Goal: Information Seeking & Learning: Find specific fact

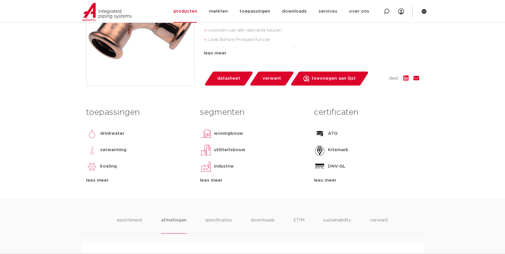
scroll to position [53, 0]
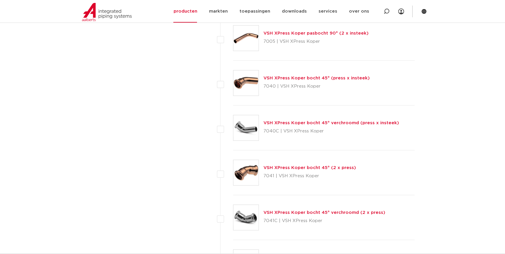
scroll to position [1329, 0]
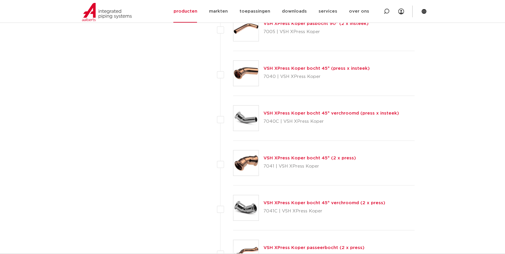
click at [329, 156] on link "VSH XPress Koper bocht 45° (2 x press)" at bounding box center [309, 158] width 92 height 4
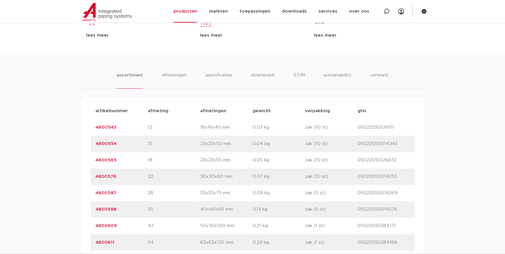
scroll to position [319, 0]
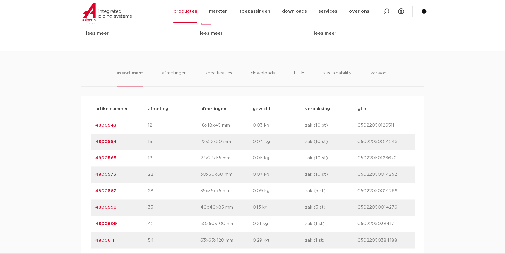
drag, startPoint x: 119, startPoint y: 123, endPoint x: 94, endPoint y: 126, distance: 25.7
click at [94, 126] on div "artikelnummer 4800543 afmeting 12 afmetingen 18x18x45 mm gewicht 0,03 kg verpak…" at bounding box center [253, 125] width 324 height 16
copy link "4800543"
drag, startPoint x: 116, startPoint y: 144, endPoint x: 87, endPoint y: 149, distance: 29.7
click at [87, 149] on div "artikelnummer afmeting afmetingen gewicht verpakking gtin artikelnummer 4800543…" at bounding box center [252, 207] width 342 height 222
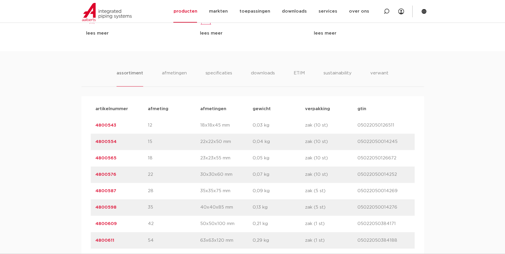
drag, startPoint x: 119, startPoint y: 159, endPoint x: 84, endPoint y: 159, distance: 35.1
click at [84, 159] on div "artikelnummer afmeting afmetingen gewicht verpakking gtin artikelnummer 4800543…" at bounding box center [252, 207] width 342 height 222
copy link "4800565"
drag, startPoint x: 117, startPoint y: 173, endPoint x: 91, endPoint y: 176, distance: 26.2
click at [91, 176] on div "artikelnummer 4800576 afmeting 22 afmetingen 30x30x60 mm gewicht 0,07 kg verpak…" at bounding box center [253, 174] width 324 height 16
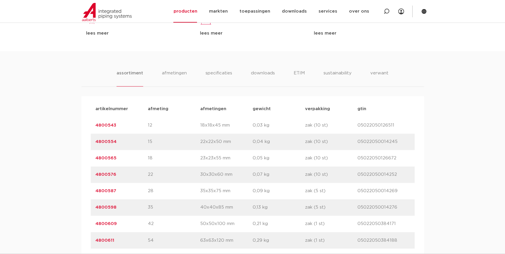
copy link "4800576"
drag, startPoint x: 117, startPoint y: 190, endPoint x: 76, endPoint y: 191, distance: 41.0
click at [76, 191] on div "assortiment afmetingen specificaties downloads ETIM sustainability verwant asso…" at bounding box center [252, 184] width 505 height 267
copy link "4800587"
drag, startPoint x: 122, startPoint y: 212, endPoint x: 77, endPoint y: 208, distance: 44.6
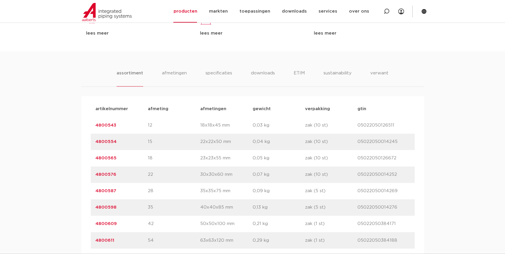
click at [77, 208] on div "assortiment afmetingen specificaties downloads ETIM sustainability verwant asso…" at bounding box center [252, 184] width 505 height 267
copy link "4800598"
drag, startPoint x: 117, startPoint y: 221, endPoint x: 80, endPoint y: 221, distance: 36.6
click at [80, 221] on div "assortiment afmetingen specificaties downloads ETIM sustainability verwant asso…" at bounding box center [252, 184] width 505 height 267
copy link "4800609"
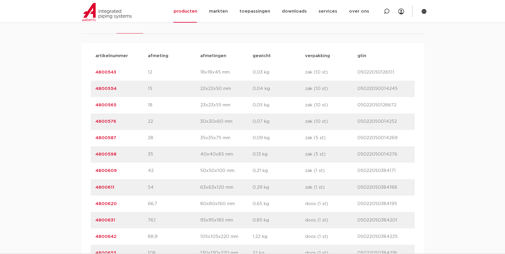
scroll to position [372, 0]
drag, startPoint x: 120, startPoint y: 184, endPoint x: 90, endPoint y: 187, distance: 30.3
click at [90, 187] on div "artikelnummer afmeting afmetingen gewicht verpakking gtin artikelnummer 4800543…" at bounding box center [252, 154] width 342 height 222
copy link "4800611"
drag, startPoint x: 118, startPoint y: 207, endPoint x: 79, endPoint y: 205, distance: 39.2
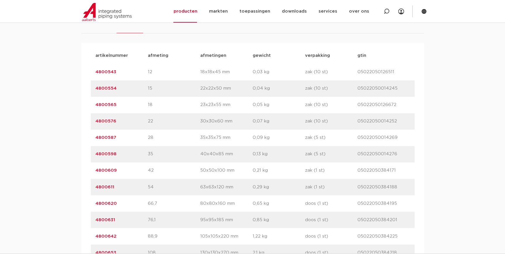
click at [79, 205] on div "assortiment afmetingen specificaties downloads ETIM sustainability verwant asso…" at bounding box center [252, 131] width 505 height 267
copy link "4800620"
drag, startPoint x: 121, startPoint y: 222, endPoint x: 93, endPoint y: 216, distance: 29.3
click at [93, 216] on div "artikelnummer 4800631 afmeting 76,1 afmetingen 95x95x185 mm gewicht 0,85 kg ver…" at bounding box center [253, 219] width 324 height 16
copy link "4800631"
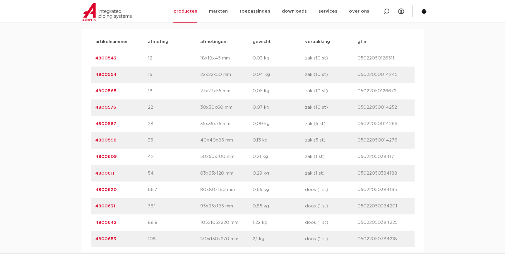
scroll to position [399, 0]
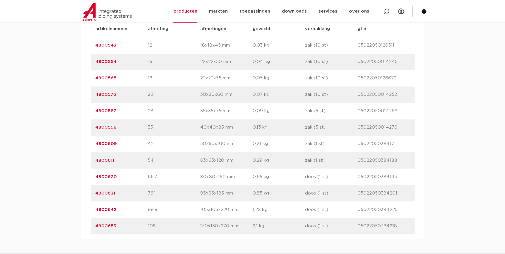
drag, startPoint x: 117, startPoint y: 210, endPoint x: 93, endPoint y: 209, distance: 23.7
click at [93, 209] on div "artikelnummer 4800642 afmeting 88,9 afmetingen 105x105x220 mm gewicht 1,22 kg v…" at bounding box center [253, 209] width 324 height 16
copy link "4800642"
drag, startPoint x: 126, startPoint y: 222, endPoint x: 47, endPoint y: 226, distance: 79.1
click at [47, 226] on div "assortiment [GEOGRAPHIC_DATA] specificaties downloads ETIM sustainability verwa…" at bounding box center [252, 104] width 505 height 267
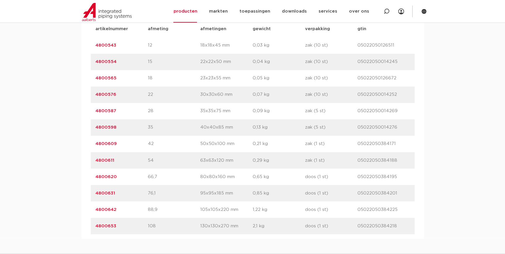
drag, startPoint x: 116, startPoint y: 177, endPoint x: 88, endPoint y: 180, distance: 27.4
click at [88, 180] on div "artikelnummer afmeting afmetingen gewicht verpakking gtin artikelnummer 4800543…" at bounding box center [252, 127] width 342 height 222
drag, startPoint x: 116, startPoint y: 196, endPoint x: 77, endPoint y: 195, distance: 39.2
click at [77, 195] on div "assortiment afmetingen specificaties downloads ETIM sustainability verwant asso…" at bounding box center [252, 104] width 505 height 267
click at [235, 148] on div "artikelnummer 4800609 afmeting 42 afmetingen 50x50x100 mm gewicht 0,21 kg verpa…" at bounding box center [253, 143] width 324 height 16
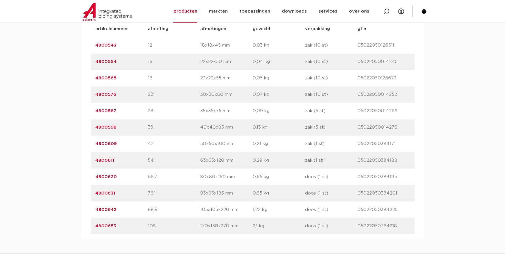
scroll to position [319, 0]
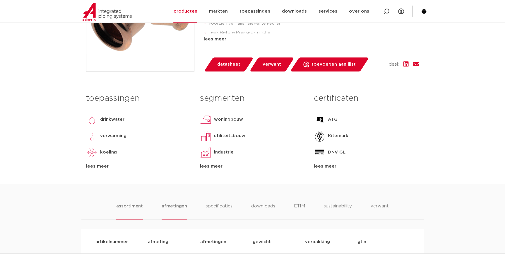
click at [171, 207] on li "afmetingen" at bounding box center [173, 210] width 25 height 17
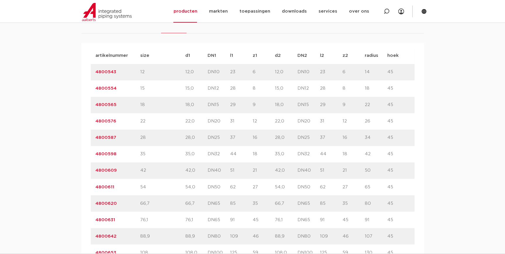
click at [361, 132] on div "artikelnummer 4800587 size 28" at bounding box center [253, 137] width 324 height 16
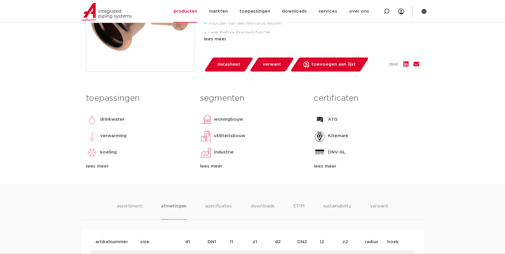
scroll to position [0, 0]
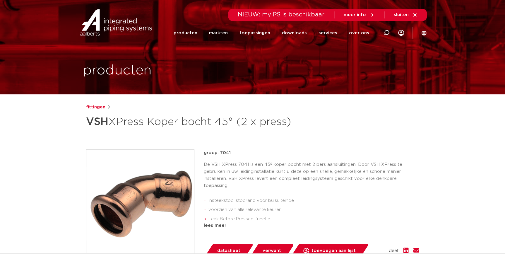
drag, startPoint x: 232, startPoint y: 152, endPoint x: 219, endPoint y: 153, distance: 12.9
click at [219, 153] on p "groep: 7041" at bounding box center [311, 152] width 215 height 7
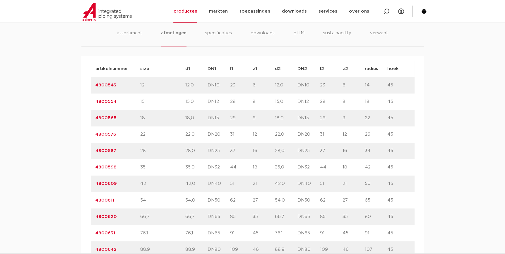
scroll to position [293, 0]
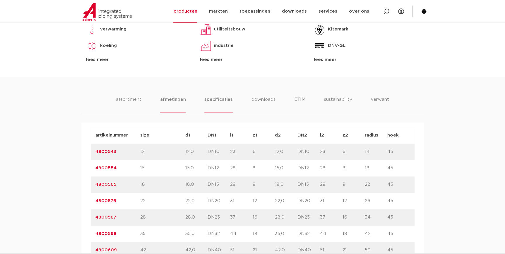
click at [212, 101] on li "specificaties" at bounding box center [218, 104] width 28 height 17
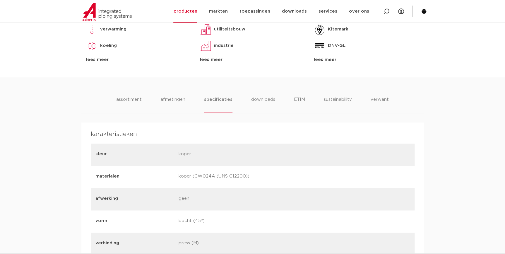
click at [247, 96] on ul "assortiment afmetingen specificaties downloads ETIM sustainability verwant" at bounding box center [252, 104] width 272 height 17
click at [268, 105] on li "downloads" at bounding box center [263, 104] width 24 height 17
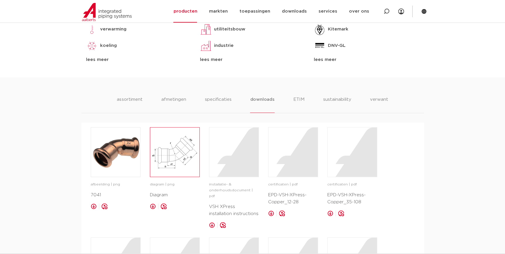
click at [181, 156] on img at bounding box center [174, 151] width 49 height 49
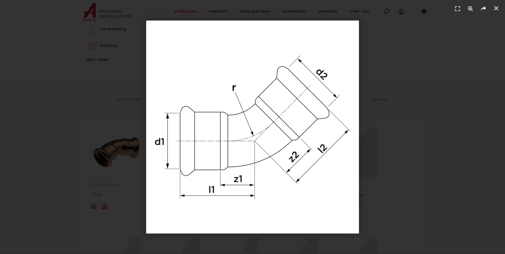
click at [207, 104] on img "1 / 1" at bounding box center [252, 126] width 213 height 213
click at [423, 49] on div "1 / 1" at bounding box center [252, 126] width 464 height 213
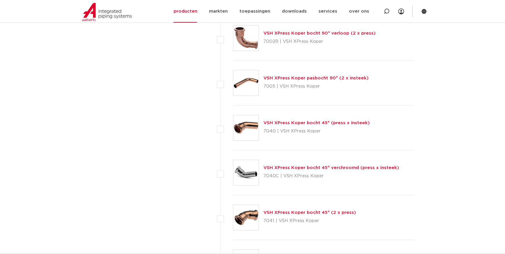
scroll to position [1329, 0]
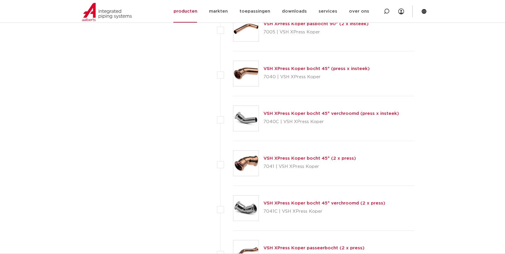
click at [291, 63] on div "VSH XPress Koper bocht 45° (press x insteek) 7040 | VSH XPress Koper" at bounding box center [324, 73] width 182 height 45
click at [291, 66] on link "VSH XPress Koper bocht 45° (press x insteek)" at bounding box center [316, 68] width 106 height 4
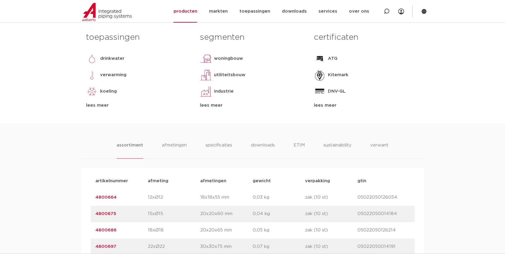
scroll to position [372, 0]
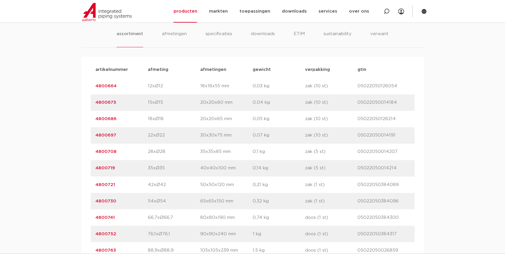
click at [257, 29] on div "assortiment [GEOGRAPHIC_DATA] specificaties downloads ETIM sustainability verwa…" at bounding box center [252, 145] width 505 height 267
click at [258, 32] on li "downloads" at bounding box center [262, 38] width 24 height 17
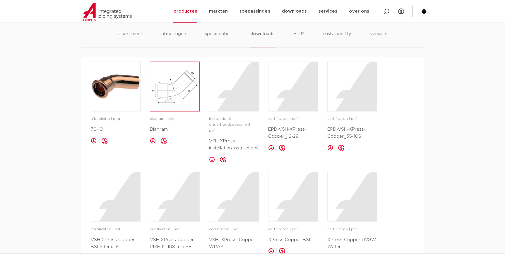
click at [194, 101] on img at bounding box center [174, 86] width 49 height 49
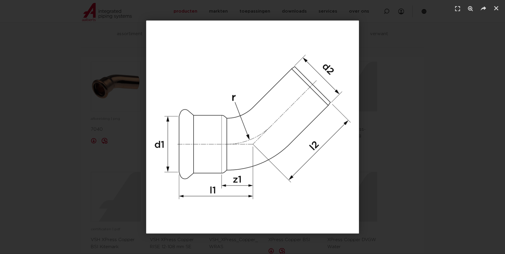
click at [315, 153] on img "1 / 1" at bounding box center [252, 126] width 213 height 213
click at [390, 176] on div "1 / 1" at bounding box center [252, 126] width 464 height 213
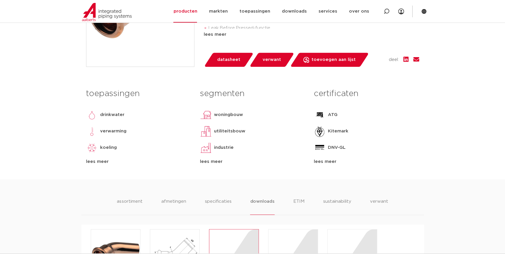
scroll to position [266, 0]
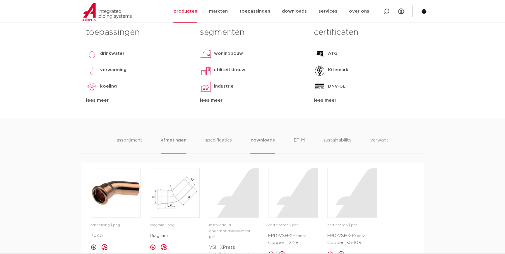
click at [173, 137] on li "afmetingen" at bounding box center [173, 145] width 25 height 17
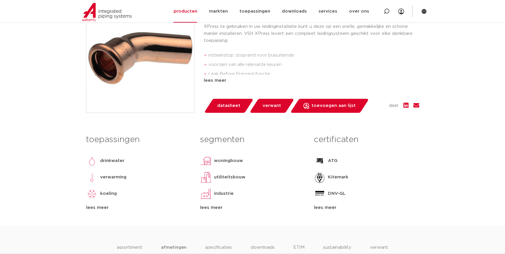
scroll to position [159, 0]
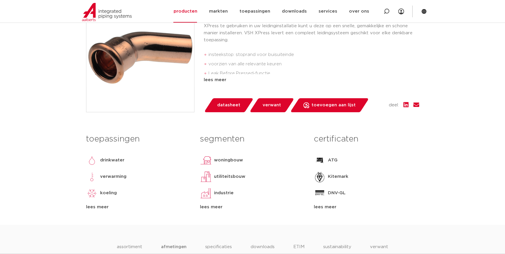
click at [253, 178] on div "utiliteitsbouw" at bounding box center [252, 177] width 105 height 12
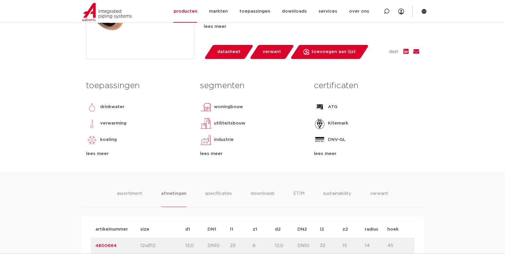
scroll to position [399, 0]
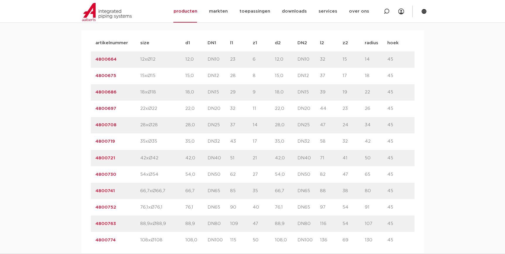
drag, startPoint x: 121, startPoint y: 60, endPoint x: 20, endPoint y: 60, distance: 101.2
click at [20, 60] on div "assortiment afmetingen specificaties downloads ETIM sustainability verwant asso…" at bounding box center [252, 221] width 505 height 473
copy link "4800664"
drag, startPoint x: 126, startPoint y: 78, endPoint x: 65, endPoint y: 74, distance: 61.6
click at [65, 74] on div "assortiment afmetingen specificaties downloads ETIM sustainability verwant asso…" at bounding box center [252, 221] width 505 height 473
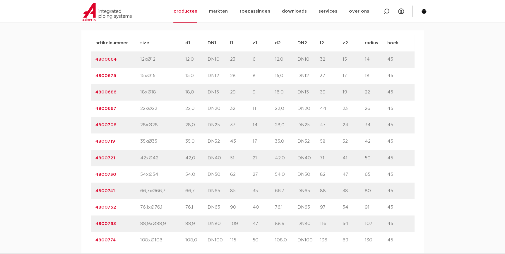
copy link "4800675"
drag, startPoint x: 120, startPoint y: 91, endPoint x: -1, endPoint y: 88, distance: 120.9
click at [0, 88] on html "Zoeken NIEUW: myIPS is beschikbaar meer info sluiten producten markten toepassi…" at bounding box center [252, 210] width 505 height 1219
copy link "4800686"
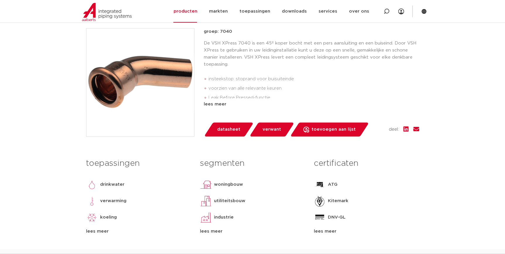
scroll to position [133, 0]
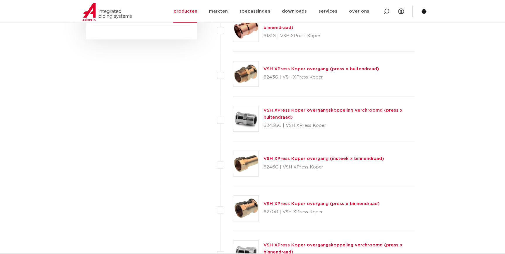
scroll to position [398, 0]
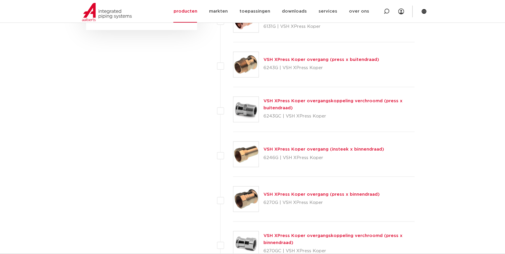
click at [248, 67] on img at bounding box center [245, 64] width 25 height 25
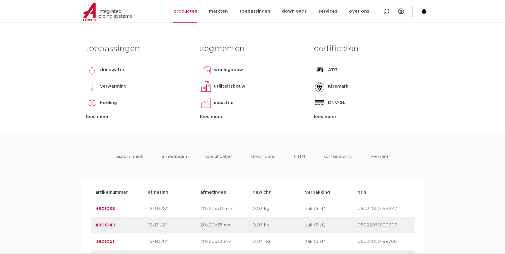
scroll to position [239, 0]
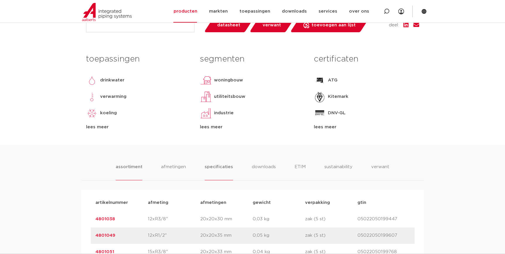
click at [216, 171] on li "specificaties" at bounding box center [218, 171] width 28 height 17
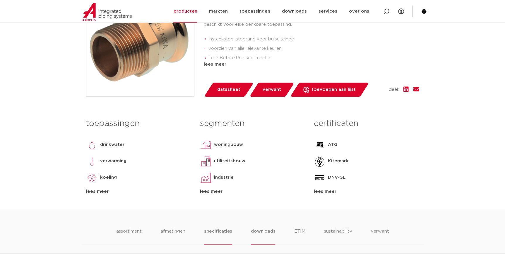
scroll to position [213, 0]
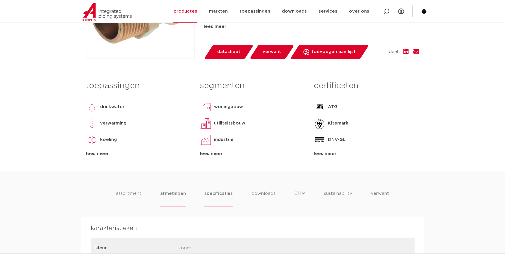
click at [178, 191] on li "afmetingen" at bounding box center [172, 198] width 25 height 17
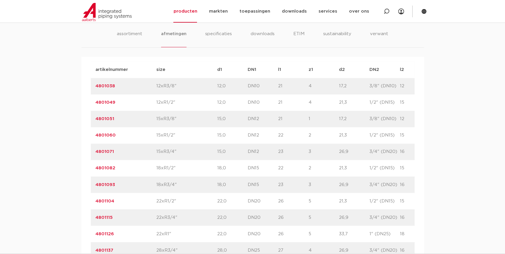
scroll to position [239, 0]
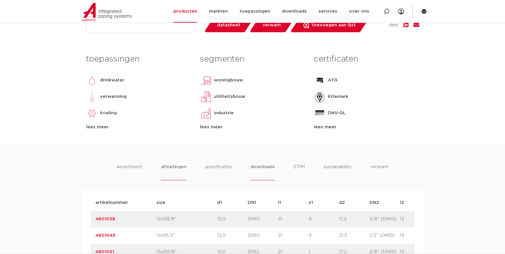
click at [255, 166] on li "downloads" at bounding box center [262, 171] width 24 height 17
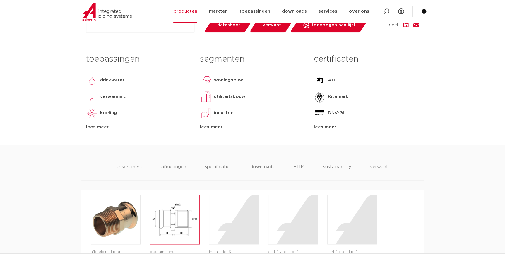
click at [180, 217] on img at bounding box center [174, 219] width 49 height 49
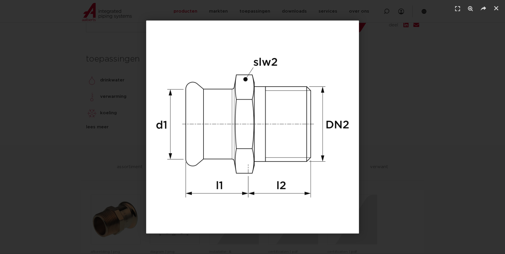
click at [376, 130] on div "1 / 1" at bounding box center [252, 126] width 464 height 213
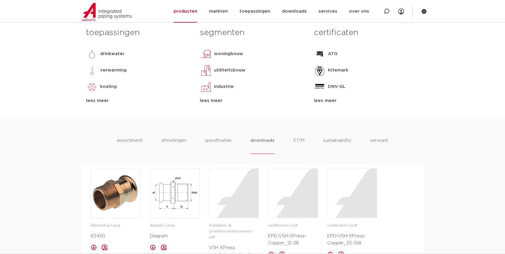
scroll to position [372, 0]
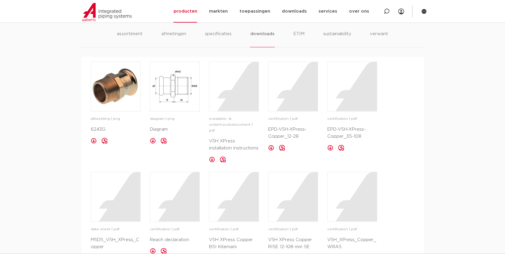
click at [159, 35] on ul "assortiment [GEOGRAPHIC_DATA] specificaties downloads ETIM sustainability verwa…" at bounding box center [252, 38] width 271 height 17
click at [167, 34] on li "afmetingen" at bounding box center [173, 38] width 25 height 17
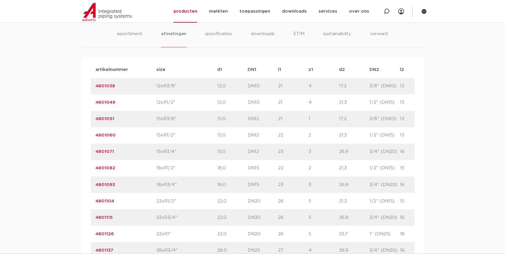
scroll to position [266, 0]
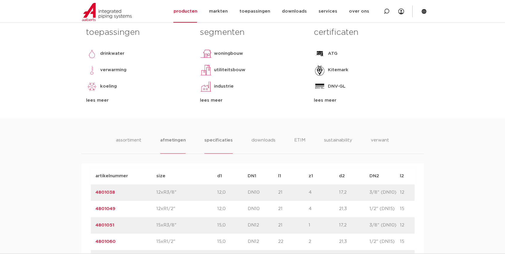
click at [230, 140] on li "specificaties" at bounding box center [218, 145] width 28 height 17
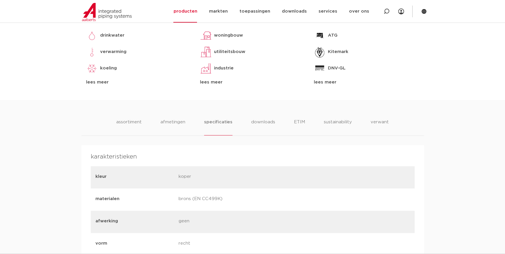
scroll to position [293, 0]
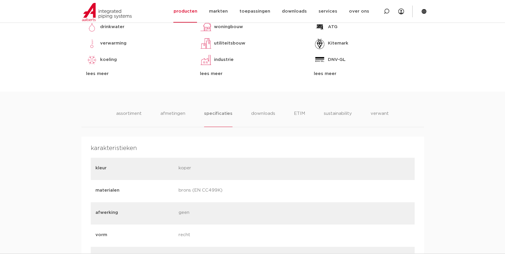
click at [246, 122] on ul "assortiment [GEOGRAPHIC_DATA] specificaties downloads ETIM sustainability verwa…" at bounding box center [252, 118] width 272 height 17
click at [254, 115] on li "downloads" at bounding box center [263, 118] width 24 height 17
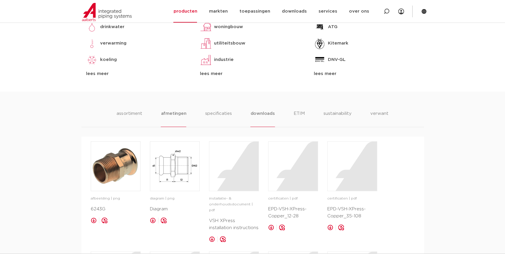
click at [181, 118] on li "afmetingen" at bounding box center [173, 118] width 25 height 17
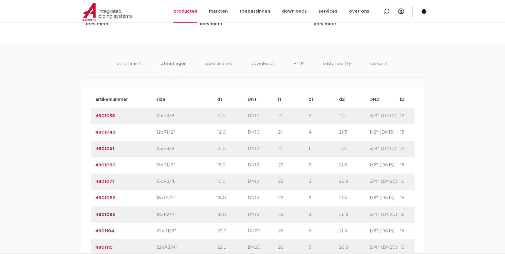
scroll to position [239, 0]
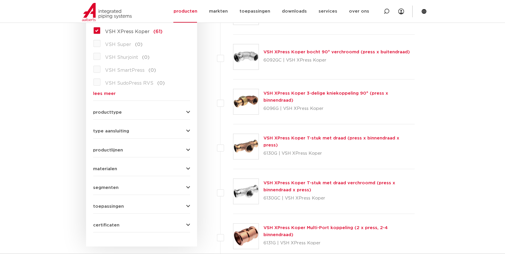
scroll to position [132, 0]
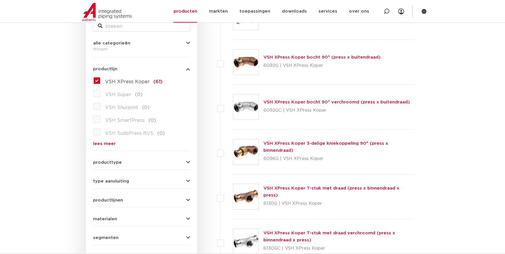
click at [100, 80] on label "VSH XPress Koper (61)" at bounding box center [131, 80] width 62 height 9
click at [0, 0] on input "VSH XPress Koper (61)" at bounding box center [0, 0] width 0 height 0
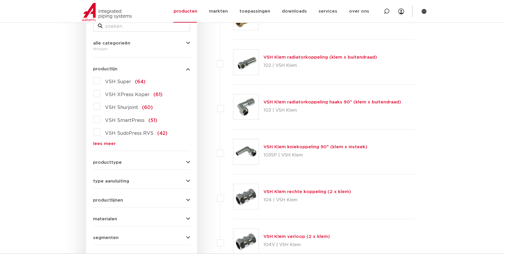
click at [109, 142] on link "lees meer" at bounding box center [141, 143] width 97 height 4
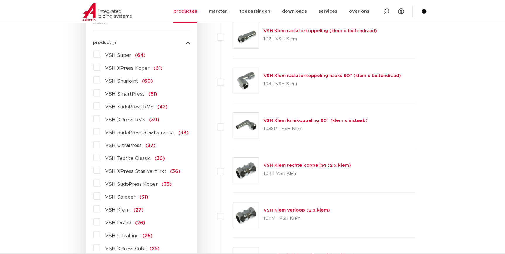
scroll to position [158, 0]
click at [132, 183] on span "VSH SudoPress Koper" at bounding box center [131, 184] width 53 height 5
click at [0, 0] on input "VSH SudoPress Koper (33)" at bounding box center [0, 0] width 0 height 0
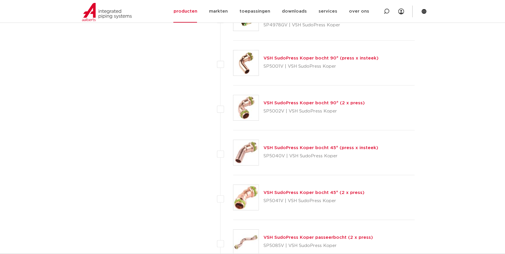
scroll to position [849, 0]
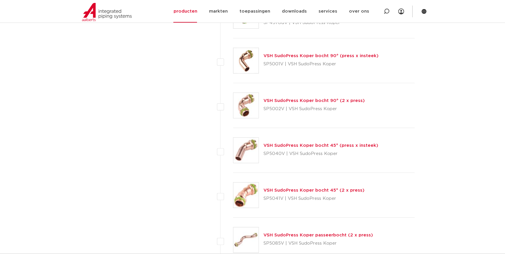
click at [305, 145] on link "VSH SudoPress Koper bocht 45° (press x insteek)" at bounding box center [320, 145] width 115 height 4
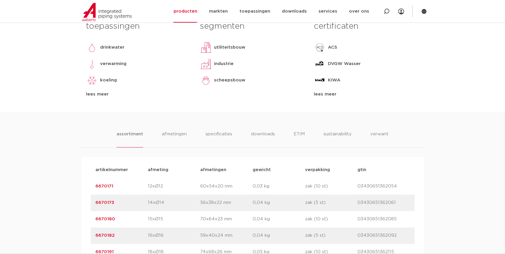
scroll to position [293, 0]
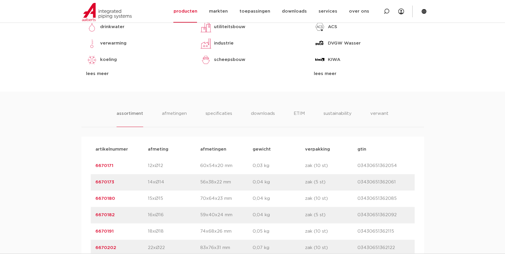
drag, startPoint x: 114, startPoint y: 162, endPoint x: 75, endPoint y: 164, distance: 38.7
click at [75, 164] on div "assortiment afmetingen specificaties downloads ETIM sustainability verwant asso…" at bounding box center [252, 208] width 505 height 235
drag, startPoint x: 132, startPoint y: 181, endPoint x: -1, endPoint y: 185, distance: 133.2
click at [0, 185] on html "Zoeken NIEUW: myIPS is beschikbaar meer info sluiten producten markten toepassi…" at bounding box center [252, 192] width 505 height 971
copy link "6670173"
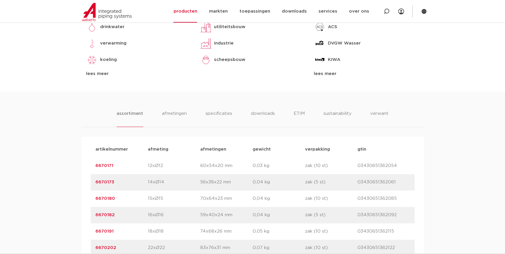
drag, startPoint x: 131, startPoint y: 196, endPoint x: 37, endPoint y: 193, distance: 94.3
click at [37, 193] on div "assortiment afmetingen specificaties downloads ETIM sustainability verwant asso…" at bounding box center [252, 208] width 505 height 235
copy link "6670180"
drag, startPoint x: 118, startPoint y: 216, endPoint x: 13, endPoint y: 212, distance: 105.1
click at [13, 212] on div "assortiment afmetingen specificaties downloads ETIM sustainability verwant asso…" at bounding box center [252, 208] width 505 height 235
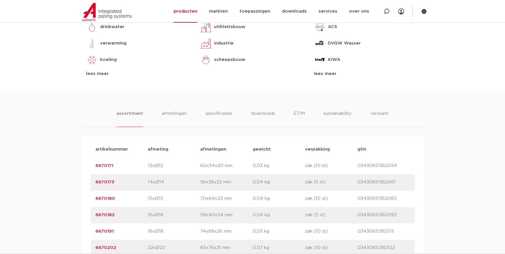
copy link "6670182"
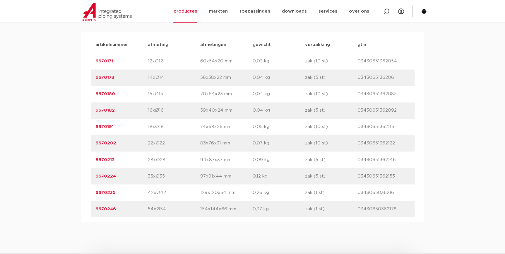
scroll to position [399, 0]
drag, startPoint x: 113, startPoint y: 128, endPoint x: 75, endPoint y: 126, distance: 37.5
click at [75, 126] on div "assortiment afmetingen specificaties downloads ETIM sustainability verwant asso…" at bounding box center [252, 102] width 505 height 235
copy link "6670191"
drag, startPoint x: 121, startPoint y: 140, endPoint x: 30, endPoint y: 145, distance: 91.2
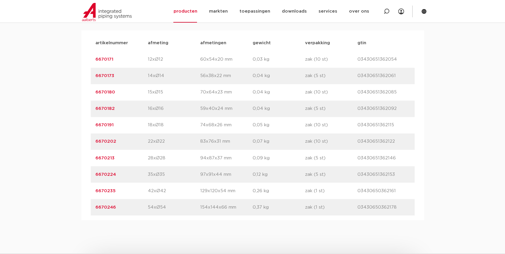
click at [30, 145] on div "assortiment afmetingen specificaties downloads ETIM sustainability verwant asso…" at bounding box center [252, 102] width 505 height 235
copy link "6670202"
drag, startPoint x: 116, startPoint y: 160, endPoint x: 83, endPoint y: 158, distance: 33.1
click at [83, 158] on div "artikelnummer afmeting afmetingen gewicht verpakking gtin artikelnummer 6670171…" at bounding box center [252, 125] width 342 height 190
copy link "6670213"
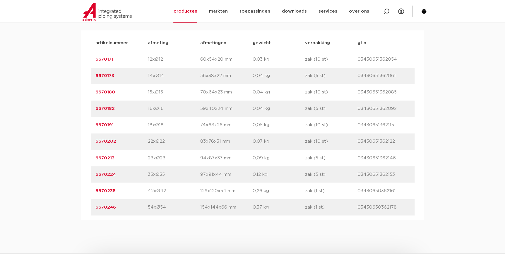
drag, startPoint x: 121, startPoint y: 173, endPoint x: 83, endPoint y: 180, distance: 38.0
click at [83, 180] on div "artikelnummer afmeting afmetingen gewicht verpakking gtin artikelnummer 6670171…" at bounding box center [252, 125] width 342 height 190
copy link "6670224"
drag, startPoint x: 125, startPoint y: 191, endPoint x: 59, endPoint y: 190, distance: 65.8
click at [59, 190] on div "assortiment afmetingen specificaties downloads ETIM sustainability verwant asso…" at bounding box center [252, 102] width 505 height 235
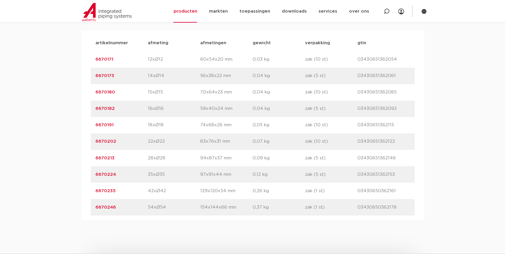
copy link "6670235"
drag, startPoint x: 119, startPoint y: 209, endPoint x: 76, endPoint y: 203, distance: 43.2
click at [76, 203] on div "assortiment afmetingen specificaties downloads ETIM sustainability verwant asso…" at bounding box center [252, 102] width 505 height 235
copy link "6670246"
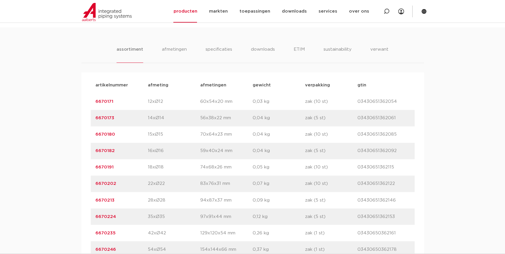
scroll to position [293, 0]
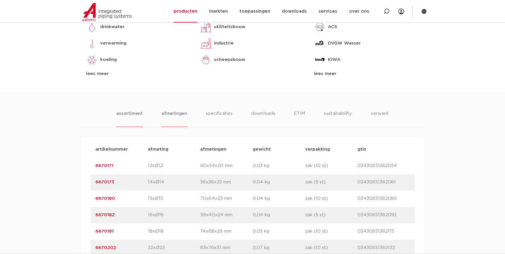
click at [166, 113] on li "afmetingen" at bounding box center [173, 118] width 25 height 17
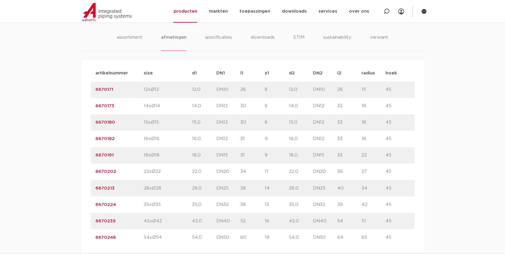
scroll to position [372, 0]
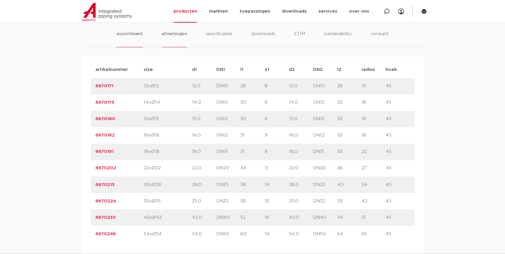
click at [125, 30] on li "assortiment" at bounding box center [129, 38] width 27 height 17
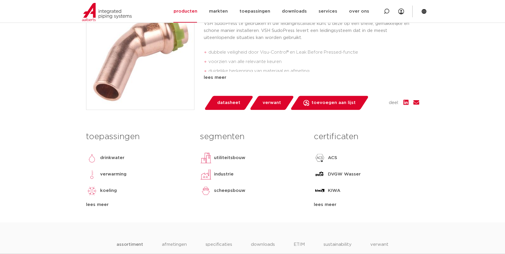
scroll to position [80, 0]
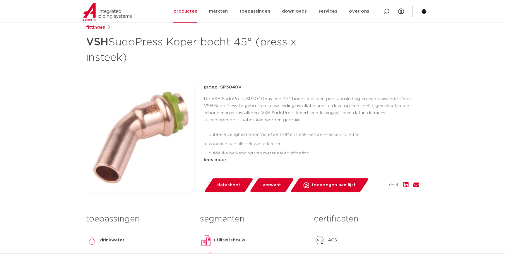
drag, startPoint x: 238, startPoint y: 88, endPoint x: 235, endPoint y: 88, distance: 3.2
click at [235, 88] on p "groep: SP5040V" at bounding box center [311, 87] width 215 height 7
drag, startPoint x: 235, startPoint y: 88, endPoint x: 220, endPoint y: 88, distance: 14.6
click at [220, 88] on p "groep: SP5040V" at bounding box center [311, 87] width 215 height 7
copy p "SP5040V"
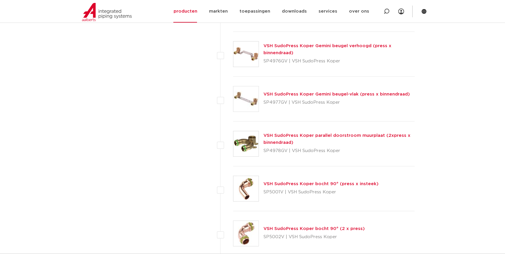
scroll to position [769, 0]
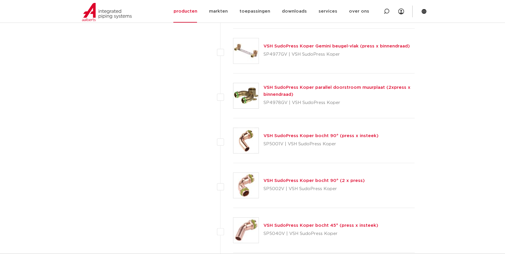
click at [281, 178] on link "VSH SudoPress Koper bocht 90° (2 x press)" at bounding box center [313, 180] width 101 height 4
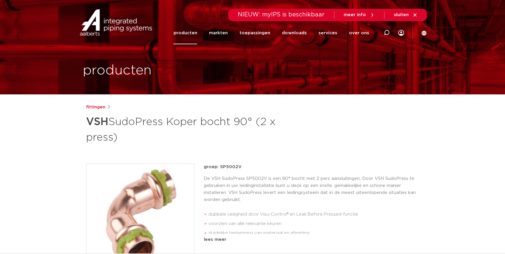
drag, startPoint x: 239, startPoint y: 166, endPoint x: 219, endPoint y: 164, distance: 20.9
click at [219, 164] on p "groep: SP5002V" at bounding box center [311, 166] width 215 height 7
copy p "SP5002V"
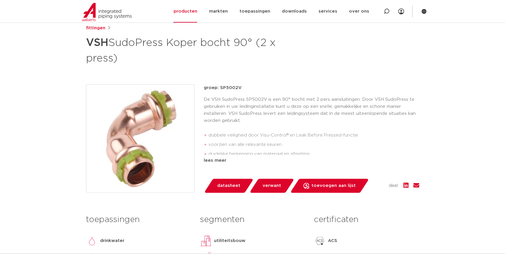
scroll to position [80, 0]
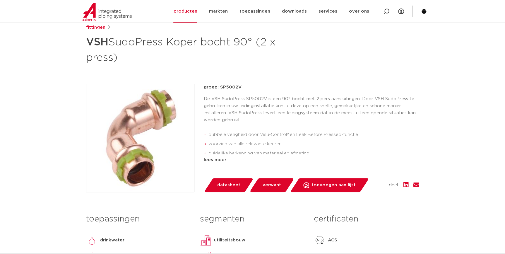
click at [421, 76] on div "fittingen VSH SudoPress Koper bocht 90° (2 x press) groep: SP5002V dubbele veil…" at bounding box center [252, 164] width 342 height 280
click at [191, 13] on link "producten" at bounding box center [185, 11] width 24 height 23
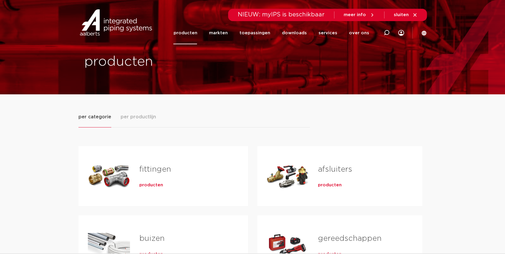
click at [152, 186] on span "producten" at bounding box center [151, 185] width 24 height 6
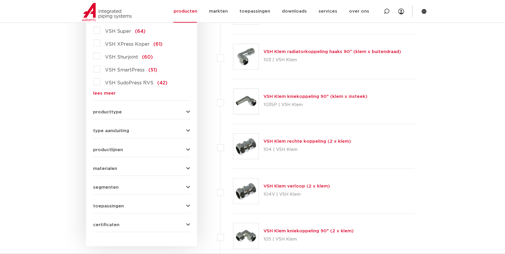
scroll to position [104, 0]
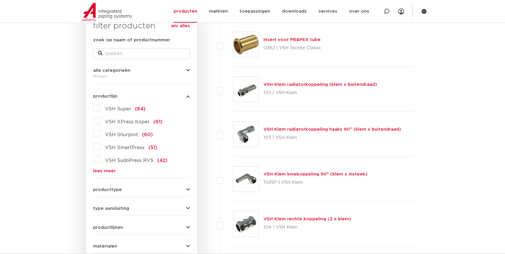
click at [99, 173] on form "zoek op naam of productnummer alle categorieën [GEOGRAPHIC_DATA] [GEOGRAPHIC_DA…" at bounding box center [141, 173] width 97 height 273
click at [99, 173] on link "lees meer" at bounding box center [141, 171] width 97 height 4
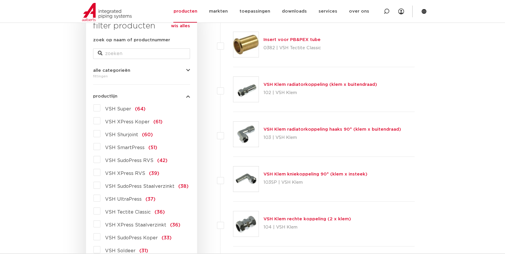
click at [138, 224] on span "VSH XPress Staalverzinkt" at bounding box center [135, 224] width 61 height 5
click at [0, 0] on input "VSH XPress Staalverzinkt (36)" at bounding box center [0, 0] width 0 height 0
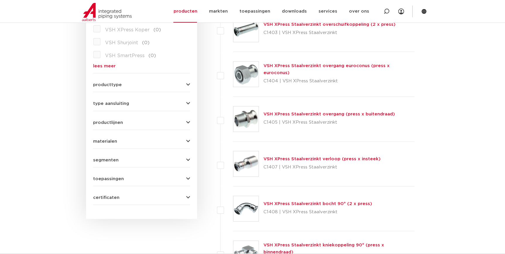
scroll to position [211, 0]
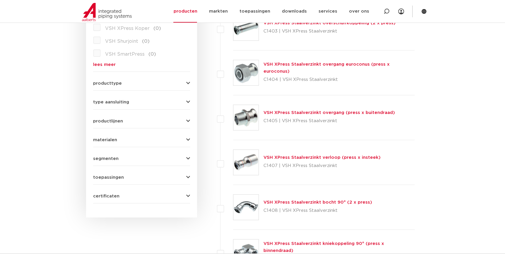
click at [308, 112] on link "VSH XPress Staalverzinkt overgang (press x buitendraad)" at bounding box center [328, 112] width 131 height 4
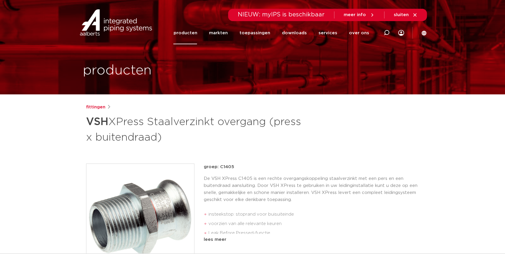
drag, startPoint x: 0, startPoint y: 0, endPoint x: 220, endPoint y: 167, distance: 276.2
click at [220, 167] on p "groep: C1405" at bounding box center [311, 166] width 215 height 7
copy p "C1405"
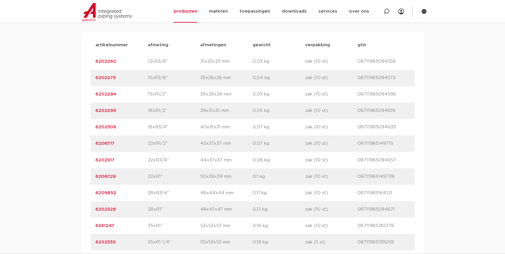
scroll to position [399, 0]
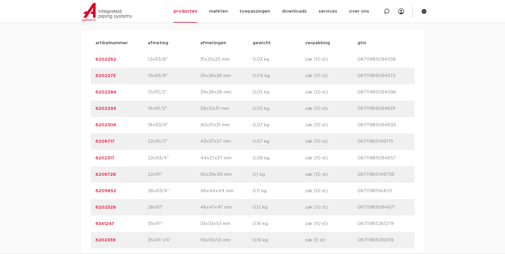
click at [108, 206] on link "6202328" at bounding box center [105, 206] width 20 height 4
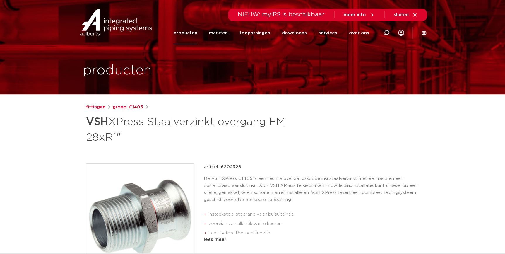
drag, startPoint x: 243, startPoint y: 168, endPoint x: 221, endPoint y: 165, distance: 22.1
click at [221, 165] on div "artikel: 6202328" at bounding box center [311, 166] width 215 height 7
copy p "6202328"
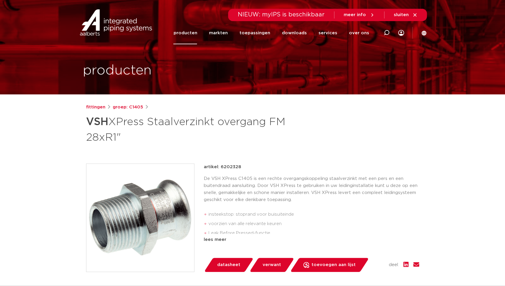
click at [197, 38] on link "producten" at bounding box center [185, 33] width 24 height 23
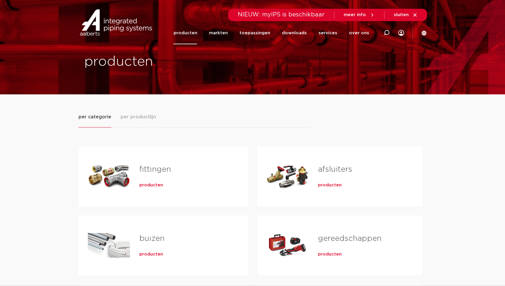
click at [145, 182] on span "producten" at bounding box center [151, 185] width 24 height 6
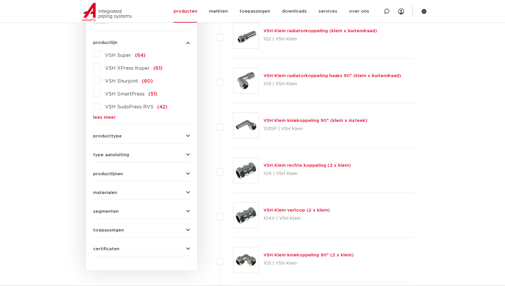
scroll to position [157, 0]
click at [113, 119] on link "lees meer" at bounding box center [141, 118] width 97 height 4
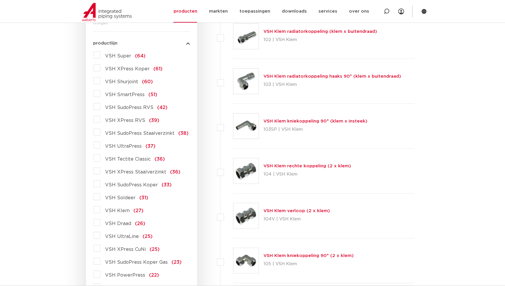
click at [127, 118] on span "VSH XPress RVS" at bounding box center [125, 120] width 40 height 5
click at [0, 0] on input "VSH XPress RVS (39)" at bounding box center [0, 0] width 0 height 0
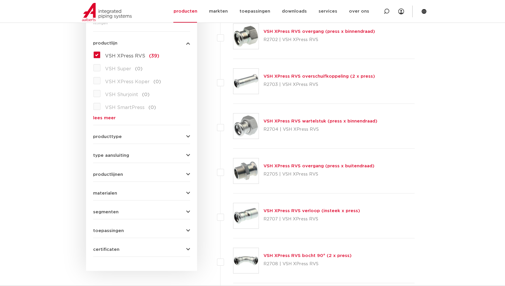
click at [324, 164] on link "VSH XPress RVS overgang (press x buitendraad)" at bounding box center [318, 166] width 111 height 4
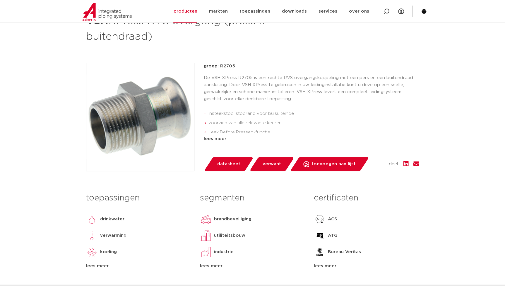
scroll to position [53, 0]
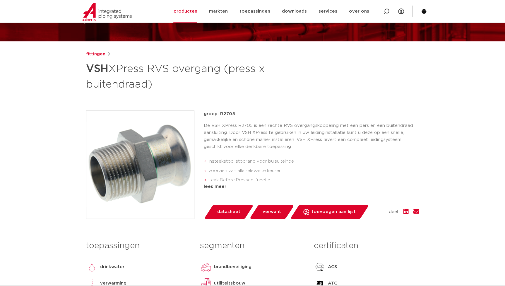
drag, startPoint x: 234, startPoint y: 113, endPoint x: 219, endPoint y: 117, distance: 14.9
click at [219, 117] on p "groep: R2705" at bounding box center [311, 113] width 215 height 7
copy p "R2705"
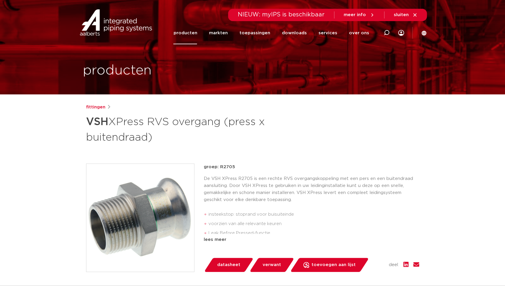
scroll to position [0, 0]
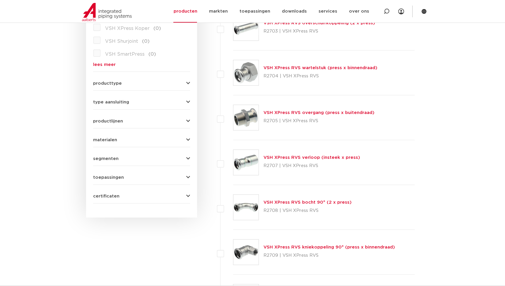
scroll to position [104, 0]
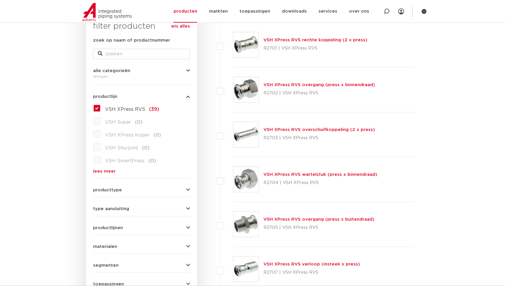
click at [100, 169] on link "lees meer" at bounding box center [141, 171] width 97 height 4
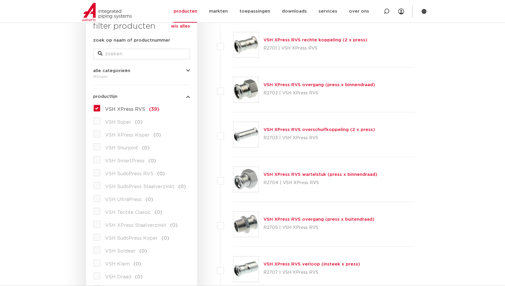
click at [101, 111] on label "VSH XPress RVS (39)" at bounding box center [129, 107] width 59 height 9
click at [0, 0] on input "VSH XPress RVS (39)" at bounding box center [0, 0] width 0 height 0
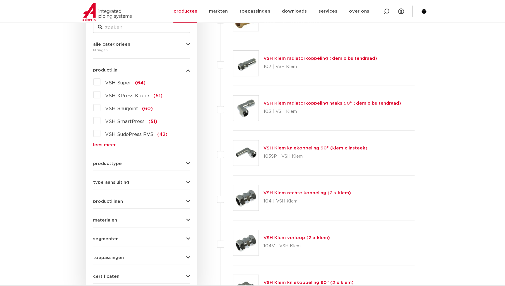
scroll to position [131, 0]
click at [112, 225] on form "zoek op naam of productnummer alle categorieën [GEOGRAPHIC_DATA] [GEOGRAPHIC_DA…" at bounding box center [141, 146] width 97 height 273
click at [111, 211] on form "zoek op naam of productnummer alle categorieën fittingen fittingen afsluiters b…" at bounding box center [141, 146] width 97 height 273
click at [110, 218] on span "materialen" at bounding box center [105, 219] width 24 height 4
click at [109, 243] on span "roestvaststaal" at bounding box center [121, 245] width 33 height 5
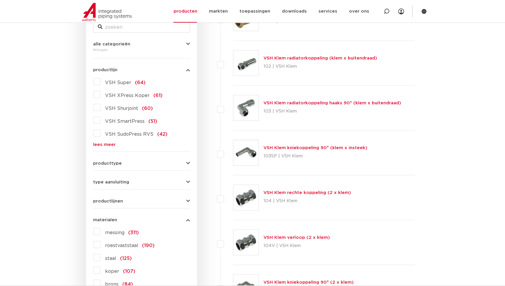
click at [0, 0] on input "roestvaststaal (190)" at bounding box center [0, 0] width 0 height 0
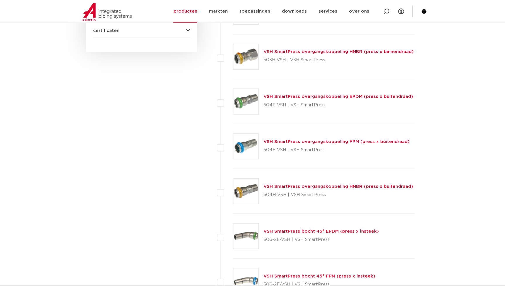
scroll to position [450, 0]
click at [296, 99] on link "VSH SmartPress overgangskoppeling EPDM (press x buitendraad)" at bounding box center [337, 97] width 149 height 4
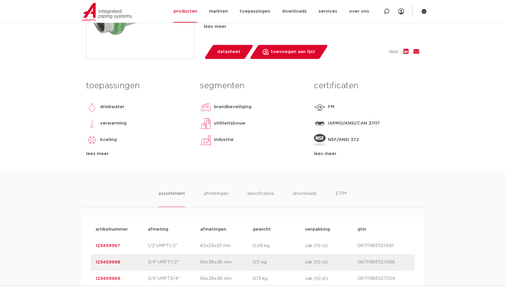
click at [204, 193] on li "afmetingen" at bounding box center [216, 198] width 25 height 17
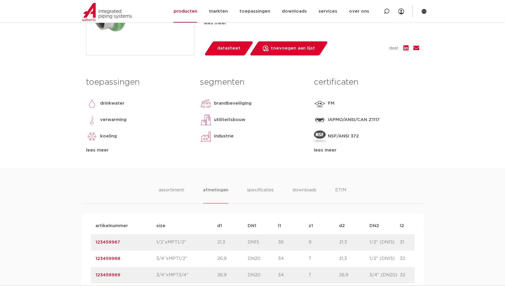
scroll to position [213, 0]
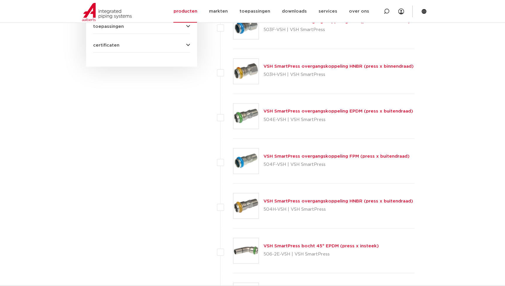
scroll to position [450, 0]
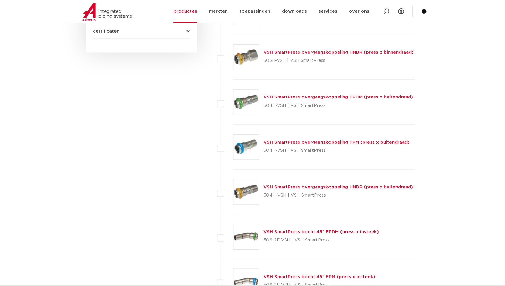
click at [298, 97] on link "VSH SmartPress overgangskoppeling EPDM (press x buitendraad)" at bounding box center [337, 97] width 149 height 4
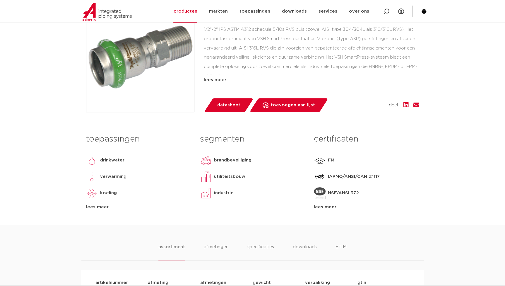
scroll to position [186, 0]
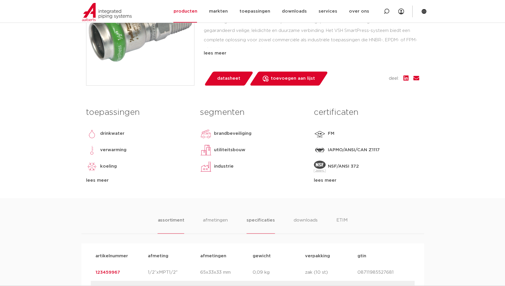
click at [258, 217] on li "specificaties" at bounding box center [260, 224] width 28 height 17
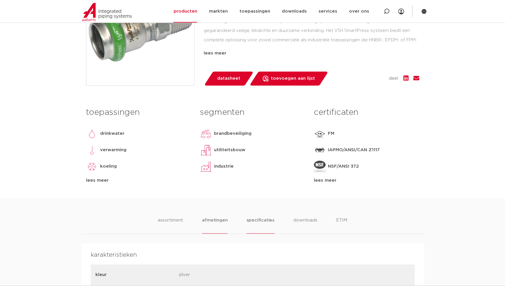
click at [221, 216] on li "afmetingen" at bounding box center [214, 224] width 25 height 17
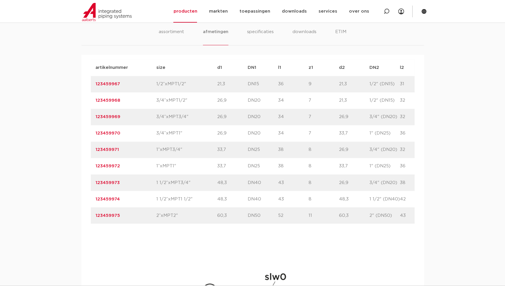
scroll to position [372, 0]
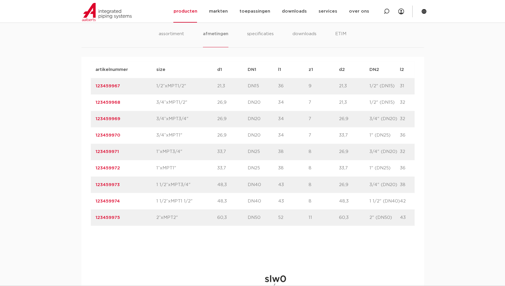
drag, startPoint x: 125, startPoint y: 117, endPoint x: 89, endPoint y: 122, distance: 36.0
click at [89, 122] on div "artikelnummer afmeting afmetingen gewicht verpakking gtin artikelnummer 1234599…" at bounding box center [252, 246] width 342 height 379
copy link "123459969"
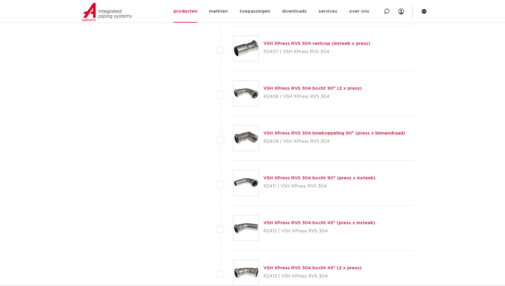
scroll to position [2604, 0]
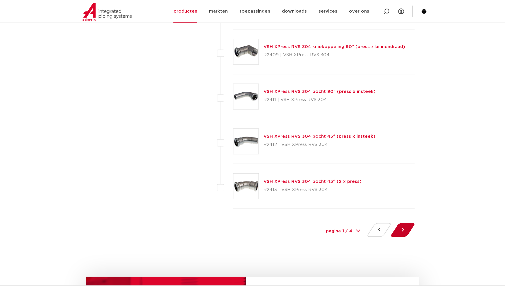
click at [404, 223] on button at bounding box center [402, 229] width 17 height 14
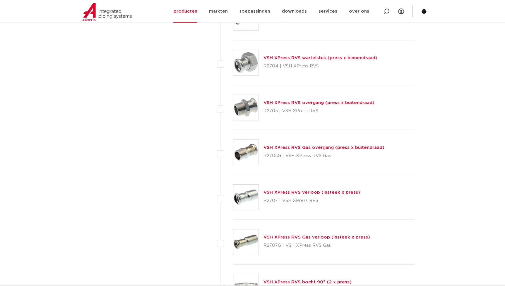
scroll to position [771, 0]
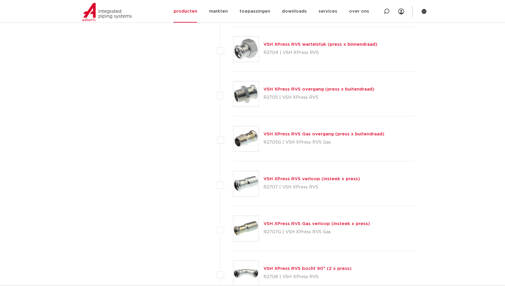
click at [305, 132] on link "VSH XPress RVS Gas overgang (press x buitendraad)" at bounding box center [323, 134] width 121 height 4
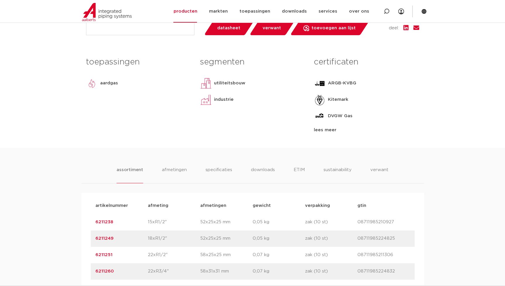
scroll to position [239, 0]
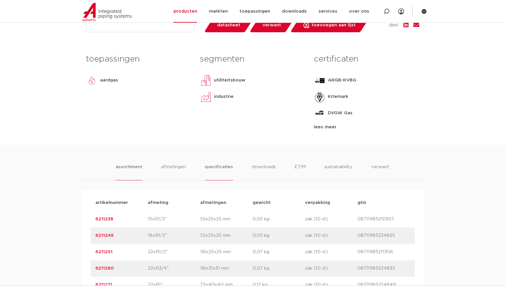
click at [215, 166] on li "specificaties" at bounding box center [218, 171] width 28 height 17
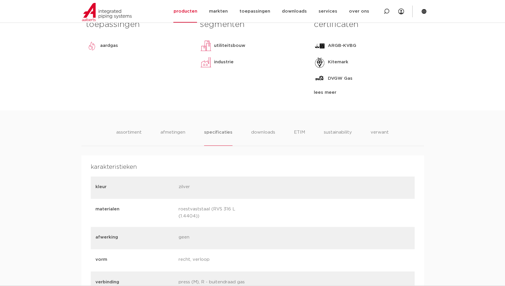
scroll to position [293, 0]
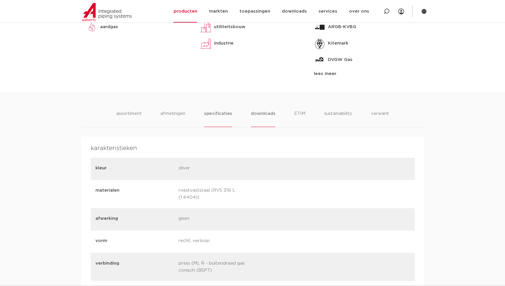
click at [260, 112] on li "downloads" at bounding box center [263, 118] width 24 height 17
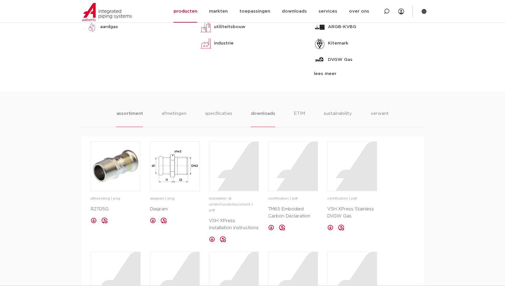
click at [142, 114] on li "assortiment" at bounding box center [129, 118] width 27 height 17
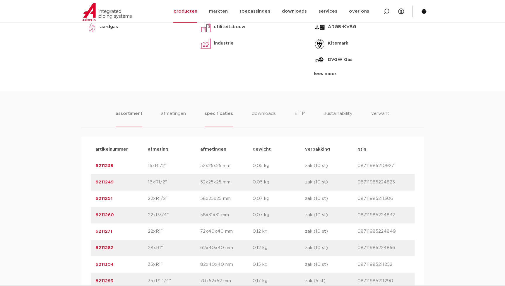
click at [227, 114] on li "specificaties" at bounding box center [218, 118] width 28 height 17
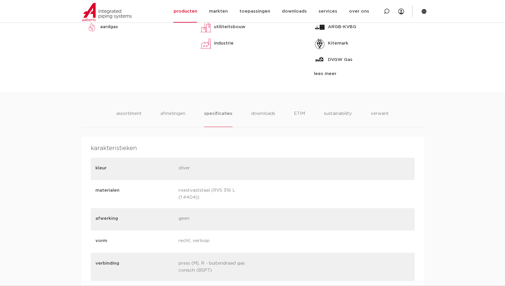
click at [145, 111] on ul "assortiment afmetingen specificaties downloads ETIM sustainability verwant" at bounding box center [252, 118] width 272 height 17
click at [140, 112] on li "assortiment" at bounding box center [129, 118] width 27 height 17
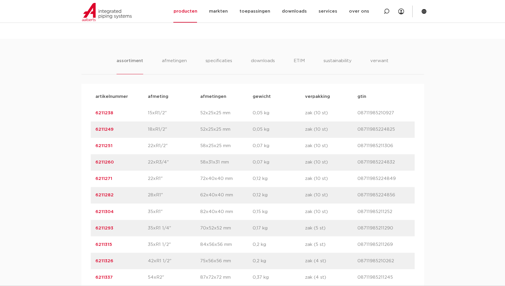
scroll to position [346, 0]
drag, startPoint x: 114, startPoint y: 195, endPoint x: 69, endPoint y: 195, distance: 45.3
click at [69, 195] on div "assortiment afmetingen specificaties downloads ETIM sustainability verwant asso…" at bounding box center [252, 180] width 505 height 284
copy link "6211282"
drag, startPoint x: 119, startPoint y: 163, endPoint x: 82, endPoint y: 161, distance: 37.8
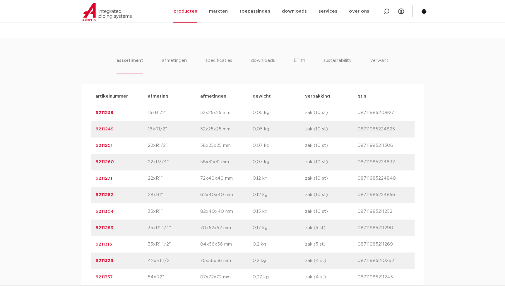
click at [82, 161] on div "artikelnummer afmeting afmetingen gewicht verpakking gtin artikelnummer 6211238…" at bounding box center [252, 202] width 342 height 239
copy link "6211260"
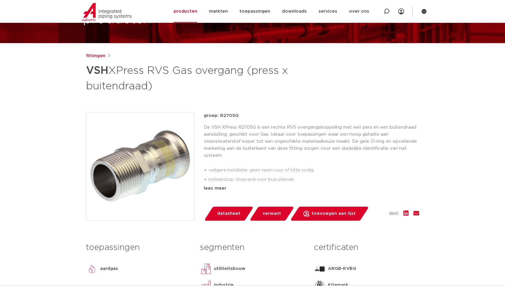
scroll to position [53, 0]
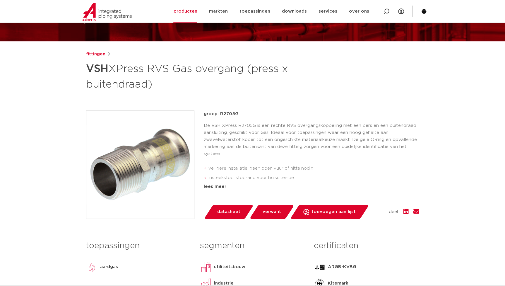
click at [270, 143] on p "De VSH XPress R2705G is een rechte RVS overgangskoppeling met een pers en een b…" at bounding box center [311, 139] width 215 height 35
click at [216, 188] on div "lees meer" at bounding box center [311, 186] width 215 height 7
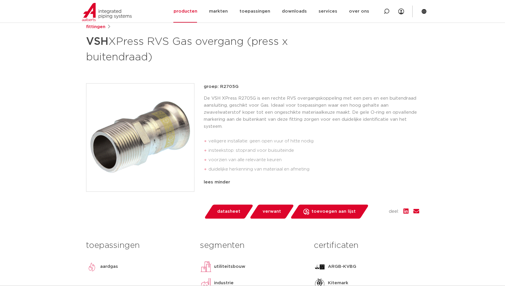
scroll to position [80, 0]
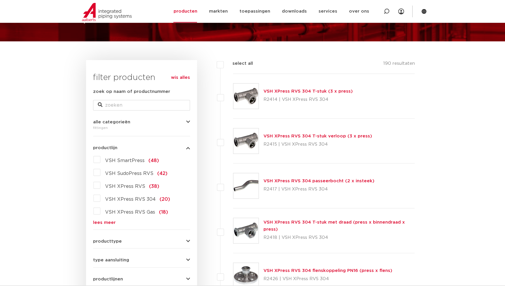
scroll to position [293, 0]
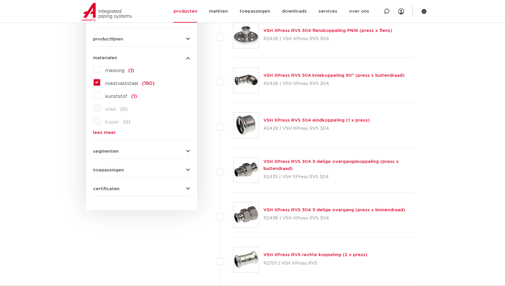
drag, startPoint x: 276, startPoint y: 178, endPoint x: 264, endPoint y: 180, distance: 11.8
click at [264, 180] on p "R2435 | VSH XPress RVS 304" at bounding box center [338, 176] width 151 height 9
copy p "R2435"
drag, startPoint x: 277, startPoint y: 218, endPoint x: 263, endPoint y: 217, distance: 13.8
click at [263, 217] on p "R2438 | VSH XPress RVS 304" at bounding box center [334, 217] width 142 height 9
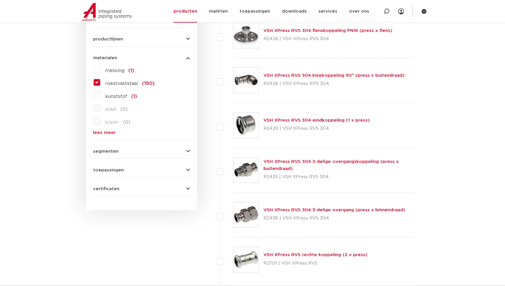
copy p "R2438"
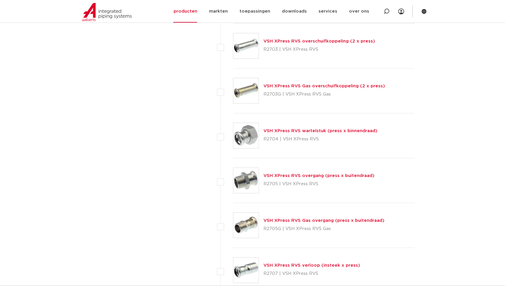
scroll to position [691, 0]
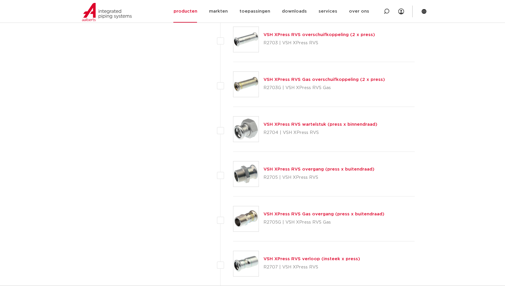
drag, startPoint x: 277, startPoint y: 132, endPoint x: 264, endPoint y: 130, distance: 13.0
click at [264, 130] on p "R2704 | VSH XPress RVS" at bounding box center [320, 132] width 114 height 9
copy p "R2704"
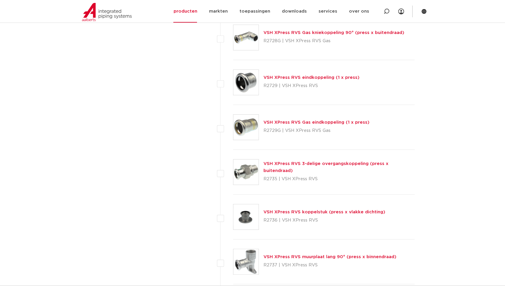
scroll to position [2261, 0]
drag, startPoint x: 277, startPoint y: 173, endPoint x: 262, endPoint y: 175, distance: 15.4
click at [262, 175] on div "VSH XPress RVS 3-delige overgangskoppeling (press x buitendraad) R2735 | VSH XP…" at bounding box center [324, 171] width 182 height 45
copy p "R2735"
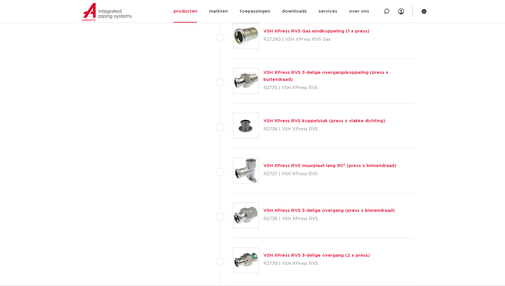
scroll to position [2367, 0]
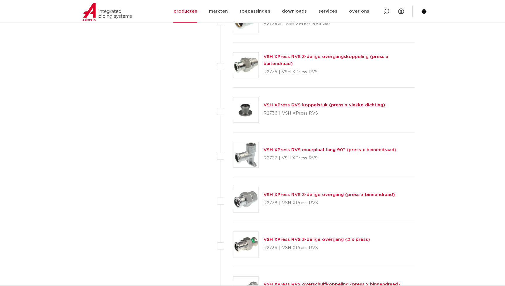
drag, startPoint x: 276, startPoint y: 202, endPoint x: 264, endPoint y: 200, distance: 12.1
click at [264, 200] on p "R2738 | VSH XPress RVS" at bounding box center [328, 202] width 131 height 9
copy p "R2738"
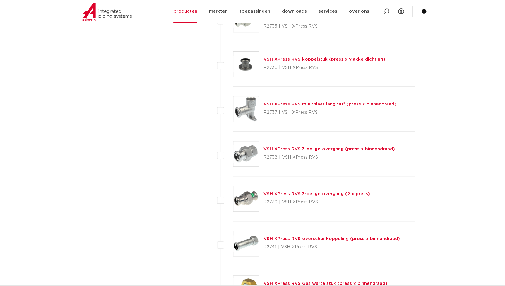
scroll to position [2420, 0]
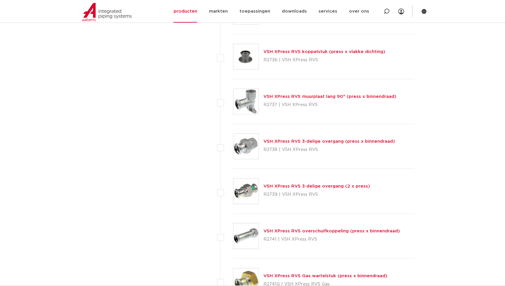
drag, startPoint x: 276, startPoint y: 193, endPoint x: 262, endPoint y: 194, distance: 14.1
click at [262, 194] on div "VSH XPress RVS 3-delige overgang (2 x press) R2739 | VSH XPress RVS" at bounding box center [324, 191] width 182 height 45
copy p "R2739"
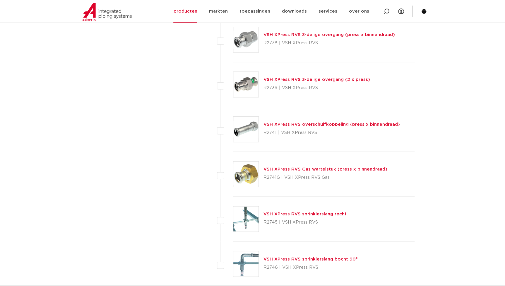
scroll to position [2633, 0]
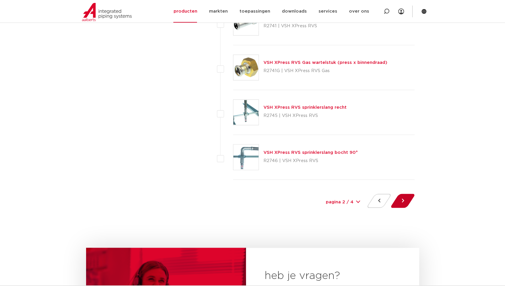
click at [403, 196] on button at bounding box center [402, 200] width 17 height 14
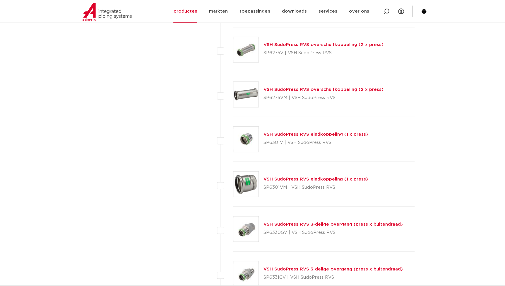
scroll to position [1463, 0]
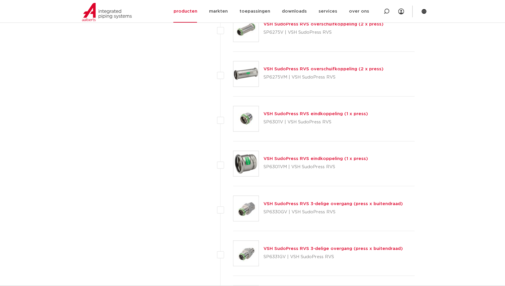
drag, startPoint x: 287, startPoint y: 210, endPoint x: 264, endPoint y: 214, distance: 23.4
click at [264, 214] on p "SP6330GV | VSH SudoPress RVS" at bounding box center [332, 211] width 139 height 9
copy p "SP6330GV"
drag, startPoint x: 284, startPoint y: 255, endPoint x: 262, endPoint y: 255, distance: 21.6
click at [262, 255] on div "VSH SudoPress RVS 3-delige overgang (press x buitendraad) SP6331GV | VSH SudoPr…" at bounding box center [324, 253] width 182 height 45
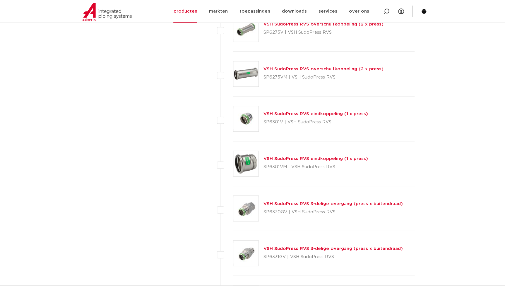
copy p "SP6331GV"
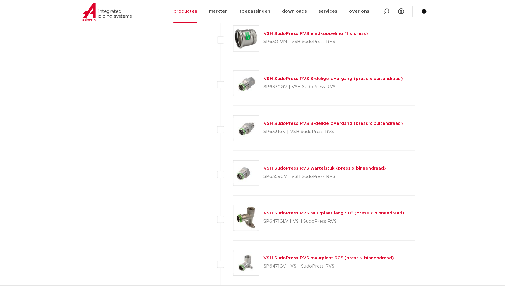
scroll to position [1596, 0]
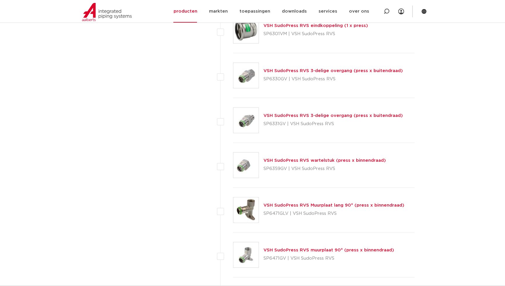
drag, startPoint x: 285, startPoint y: 166, endPoint x: 263, endPoint y: 169, distance: 22.2
click at [263, 169] on p "SP6359GV | VSH SudoPress RVS" at bounding box center [324, 168] width 122 height 9
copy p "SP6359GV"
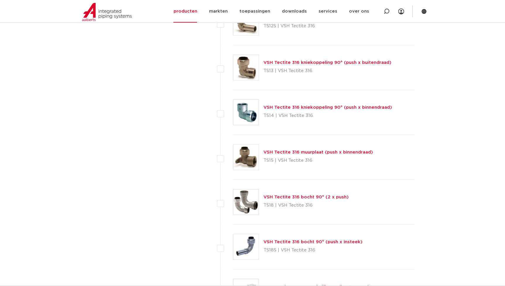
scroll to position [2606, 0]
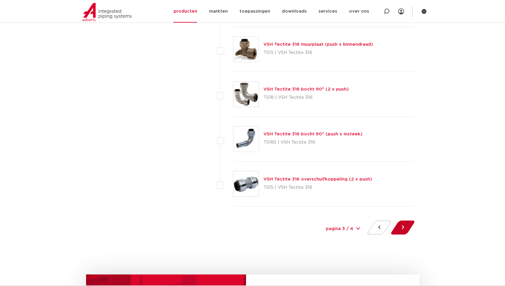
click at [406, 222] on button at bounding box center [402, 227] width 17 height 14
